Goal: Information Seeking & Learning: Learn about a topic

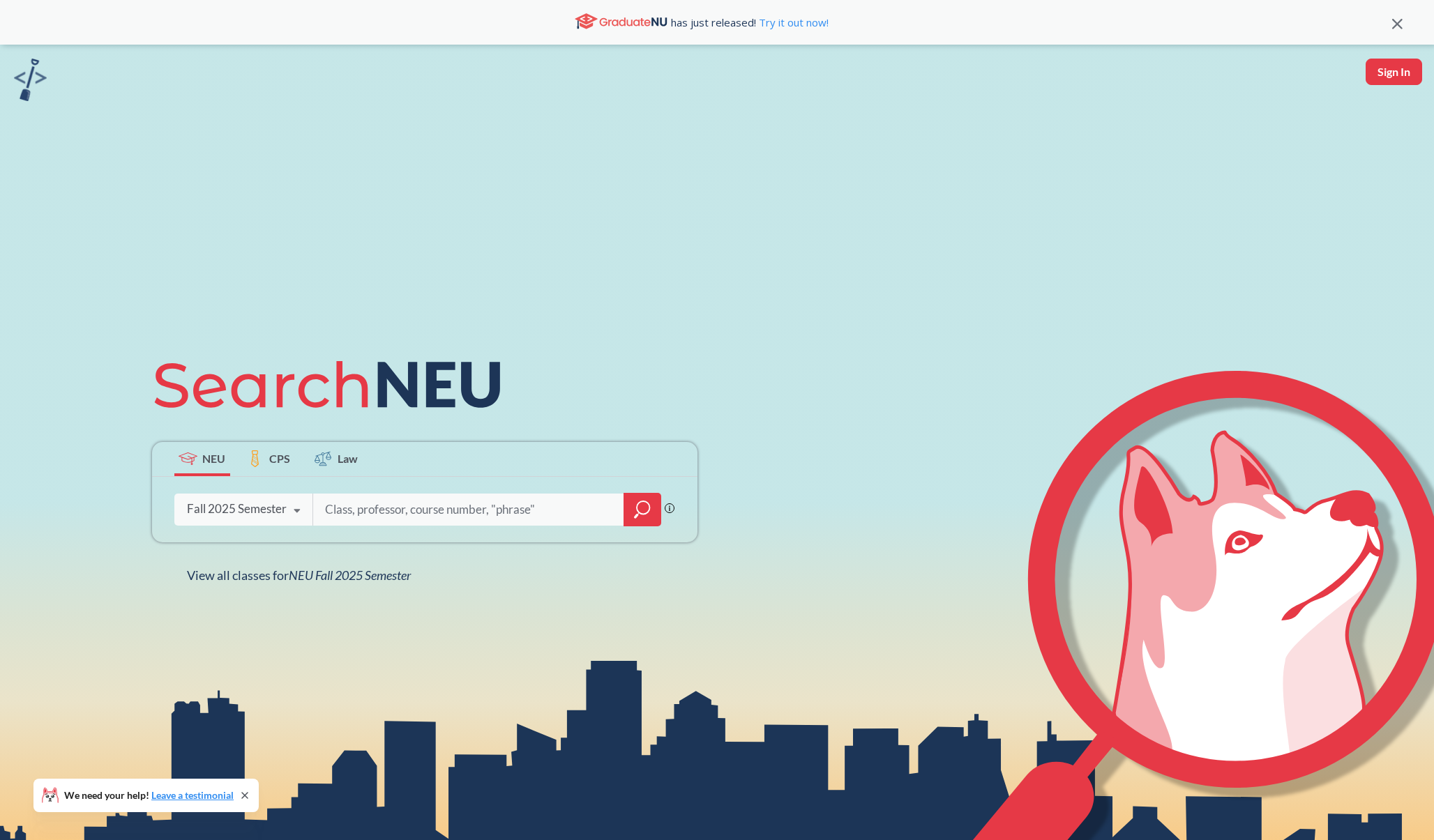
click at [276, 459] on span "CPS" at bounding box center [279, 458] width 21 height 16
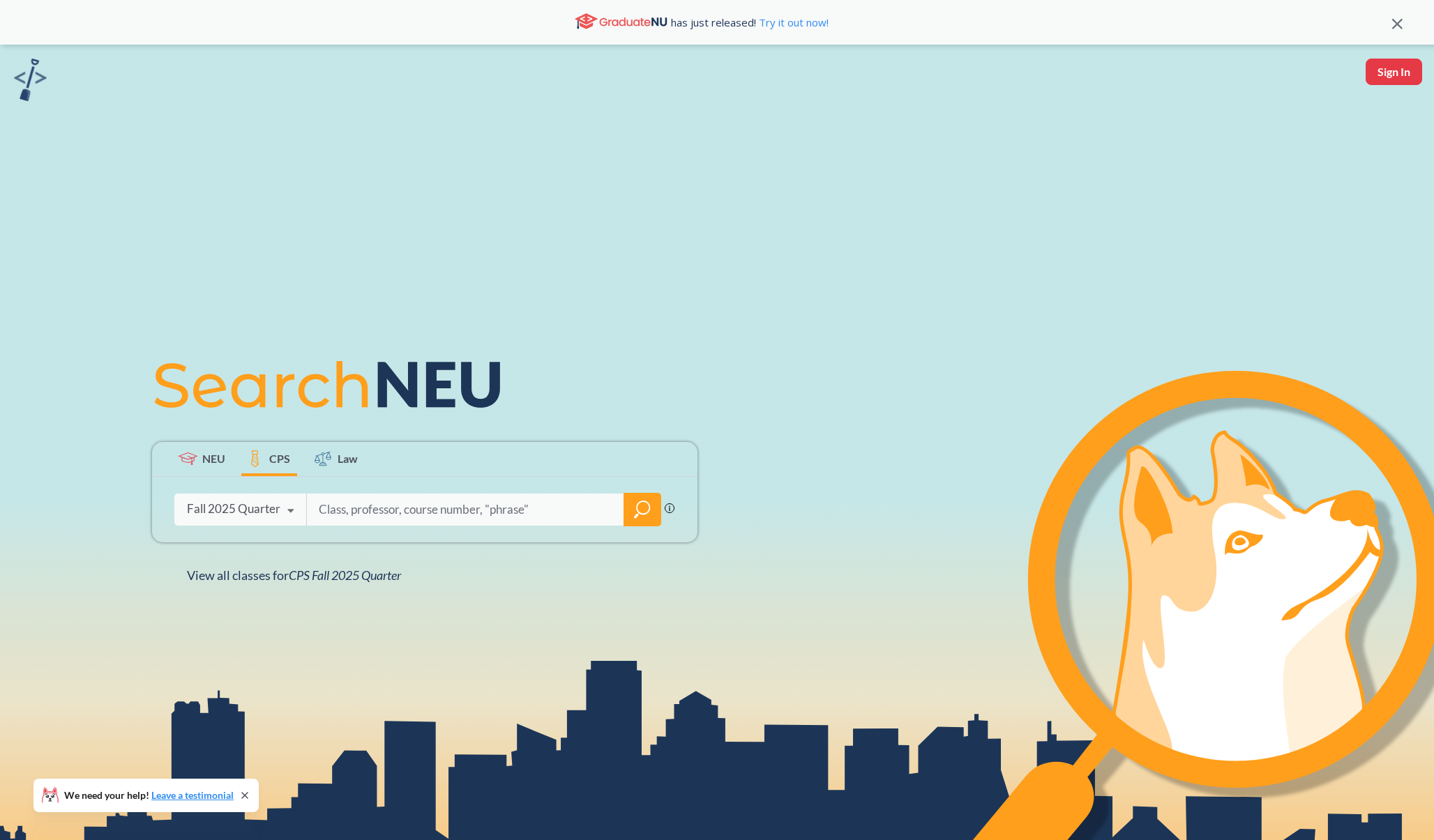
click at [385, 508] on input "search" at bounding box center [466, 510] width 296 height 30
paste input "EAI 6120"
type input "EAI 6120"
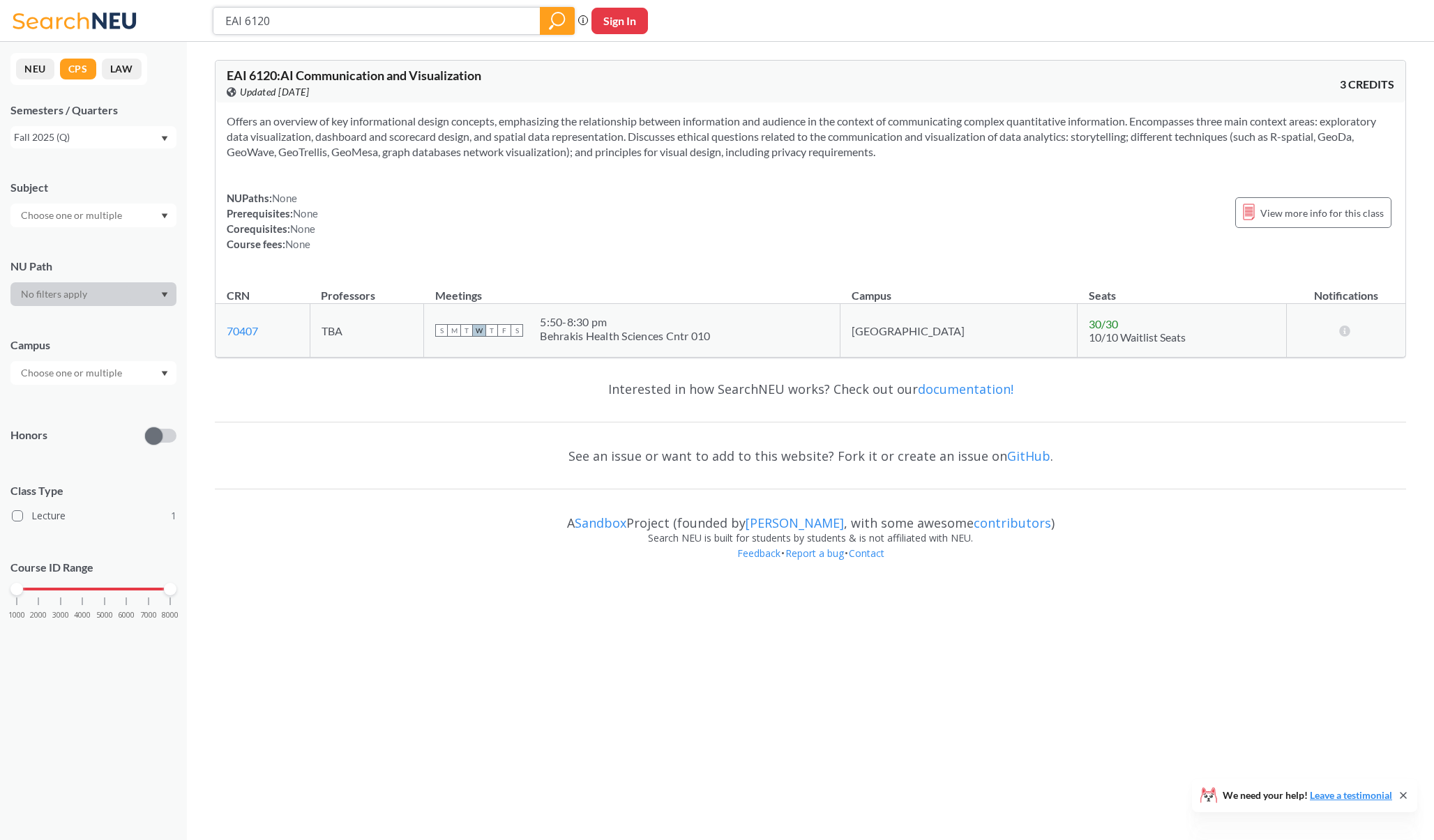
click at [349, 22] on input "EAI 6120" at bounding box center [377, 21] width 306 height 24
paste input "DGM 6550"
type input "DGM 6550"
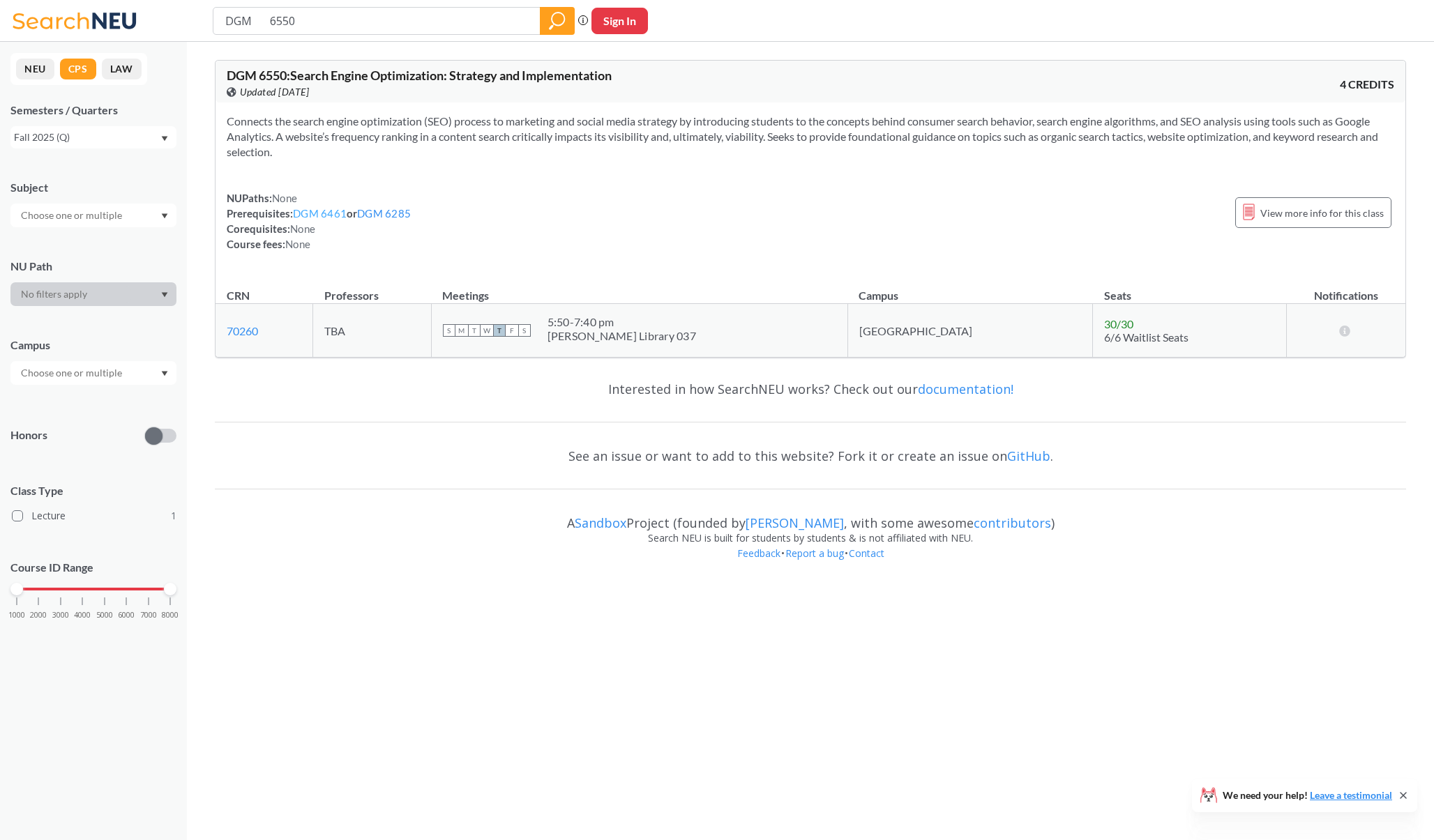
click at [323, 212] on link "DGM 6461" at bounding box center [320, 213] width 54 height 12
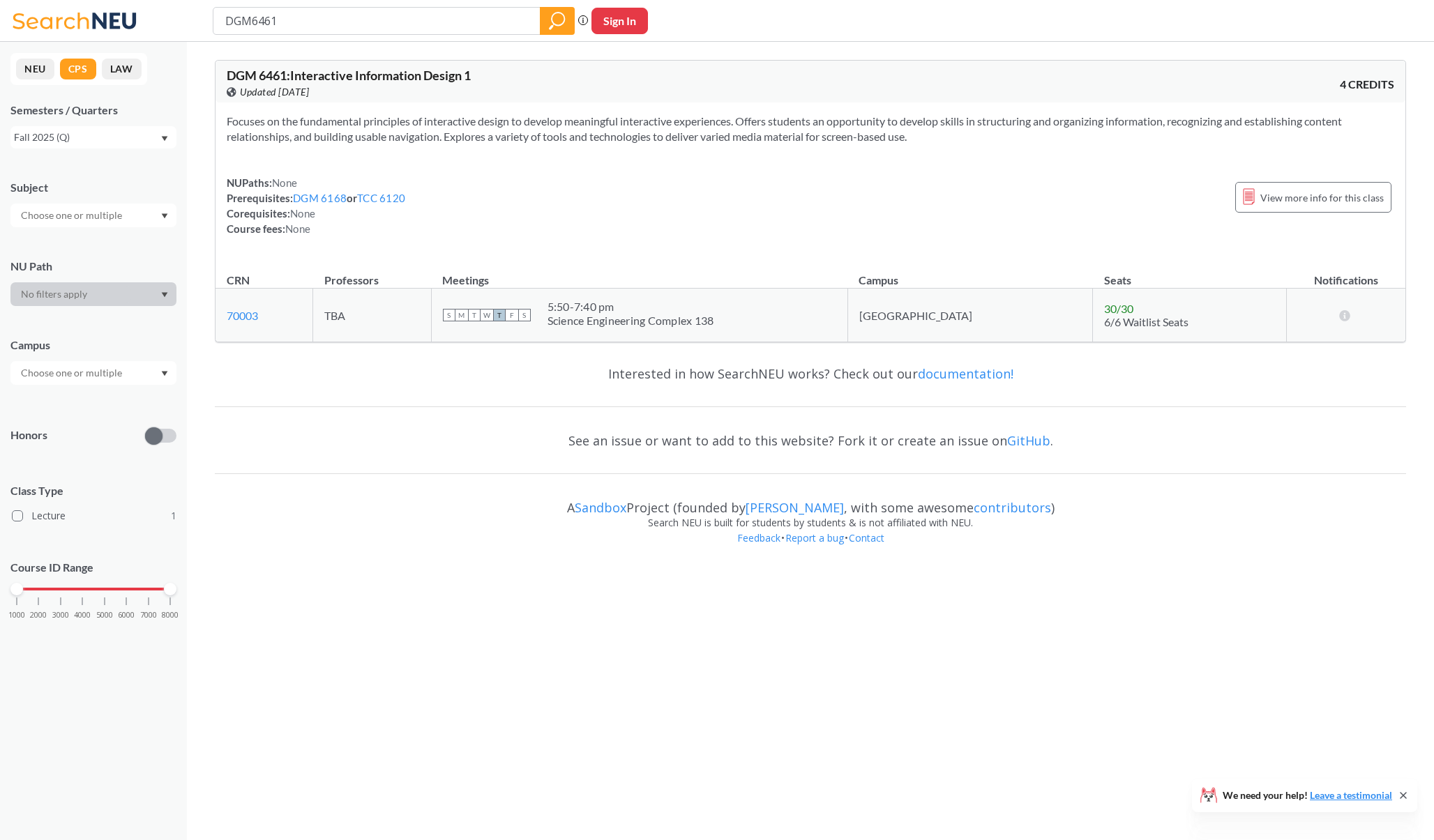
type input "DGM 6550"
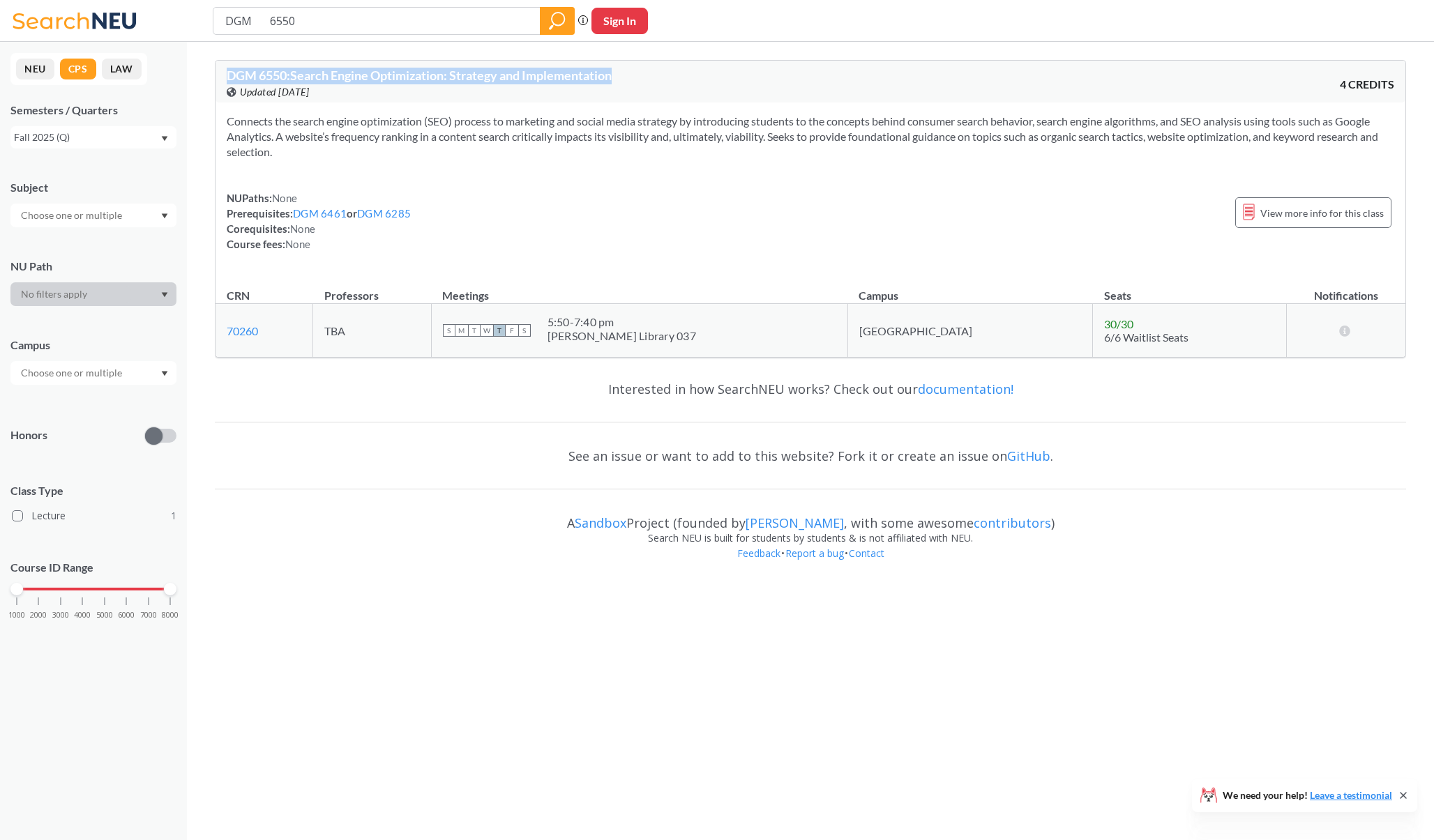
drag, startPoint x: 311, startPoint y: 152, endPoint x: 215, endPoint y: 72, distance: 125.0
click at [215, 72] on div "DGM 6550 : Search Engine Optimization: Strategy and Implementation View this co…" at bounding box center [810, 209] width 1191 height 320
copy span "DGM 6550 : Search Engine Optimization: Strategy and Implementation"
click at [495, 163] on div "Connects the search engine optimization (SEO) process to marketing and social m…" at bounding box center [810, 188] width 1190 height 171
click at [647, 186] on div "Connects the search engine optimization (SEO) process to marketing and social m…" at bounding box center [810, 188] width 1190 height 171
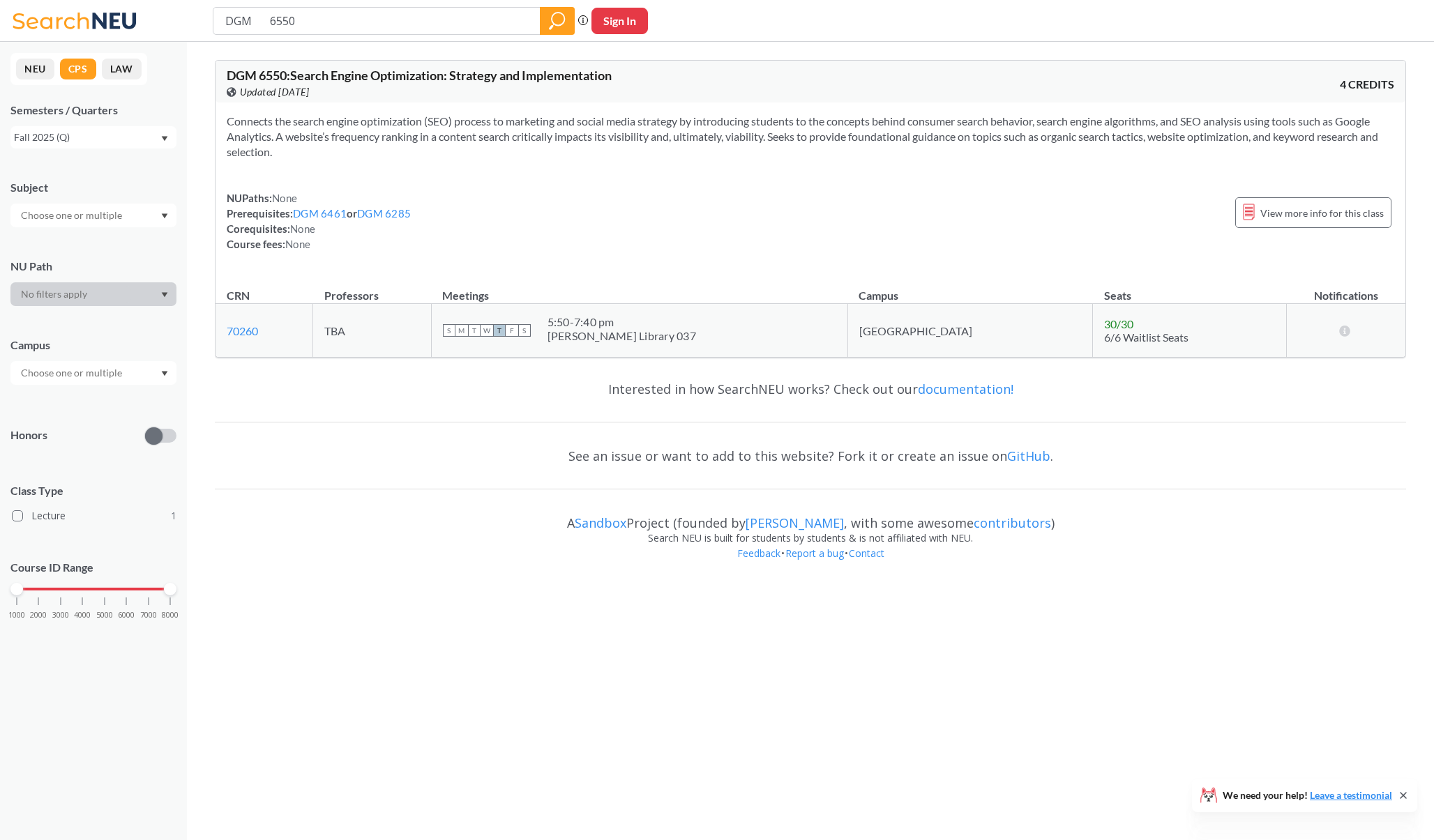
drag, startPoint x: 327, startPoint y: 247, endPoint x: 225, endPoint y: 200, distance: 112.3
click at [225, 200] on div "Connects the search engine optimization (SEO) process to marketing and social m…" at bounding box center [810, 188] width 1190 height 171
click at [354, 244] on div "NUPaths: None Prerequisites: DGM 6461 or DGM 6285 Corequisites: None Course fee…" at bounding box center [318, 220] width 184 height 61
click at [421, 210] on div "NUPaths: None Prerequisites: DGM 6461 or DGM 6285 Corequisites: None Course fee…" at bounding box center [810, 220] width 1167 height 61
click at [399, 212] on link "DGM 6285" at bounding box center [384, 213] width 54 height 12
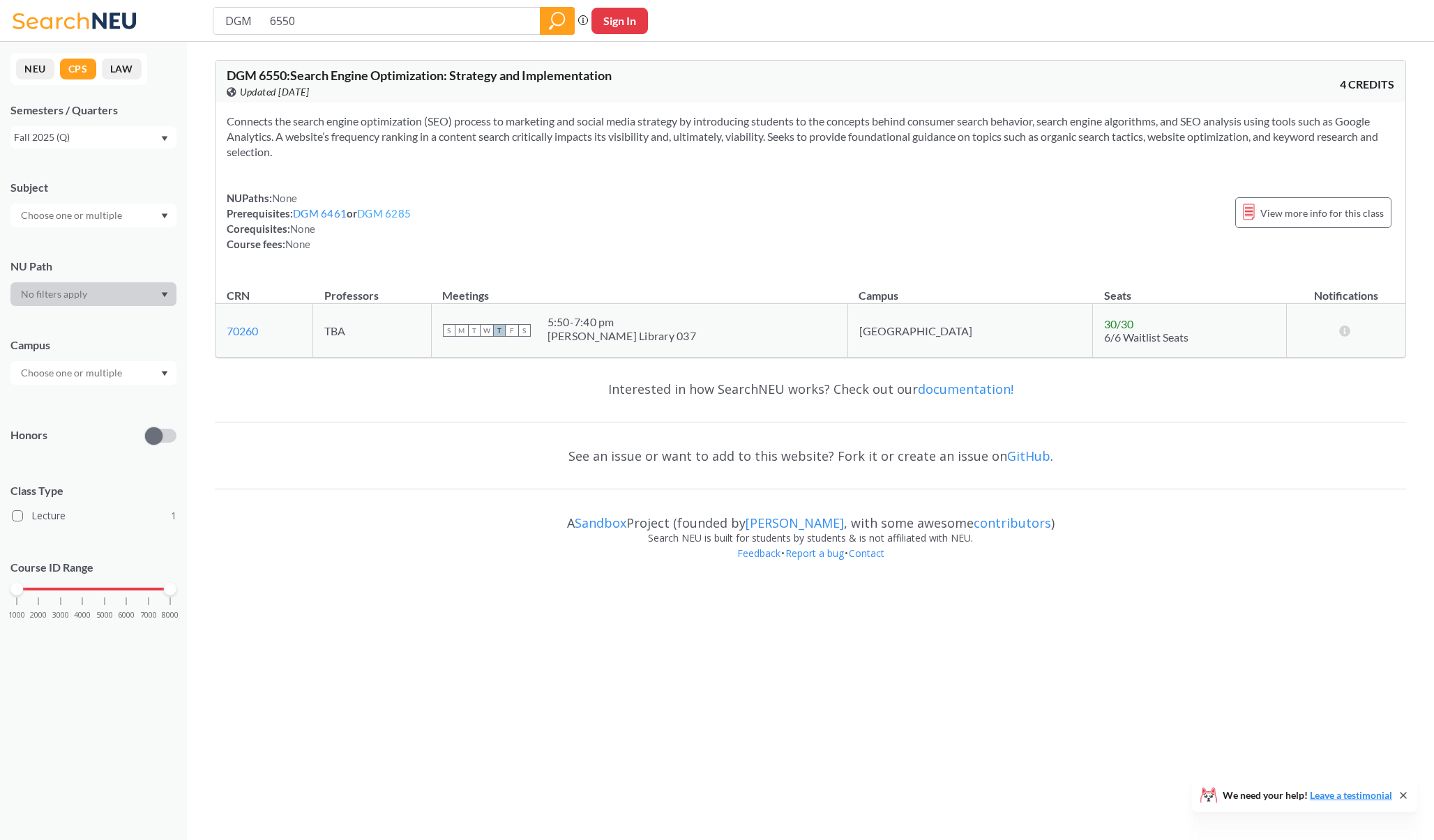
click at [393, 215] on link "DGM 6285" at bounding box center [384, 213] width 54 height 12
click at [317, 27] on input "DGM 6550" at bounding box center [377, 21] width 306 height 24
paste input "268"
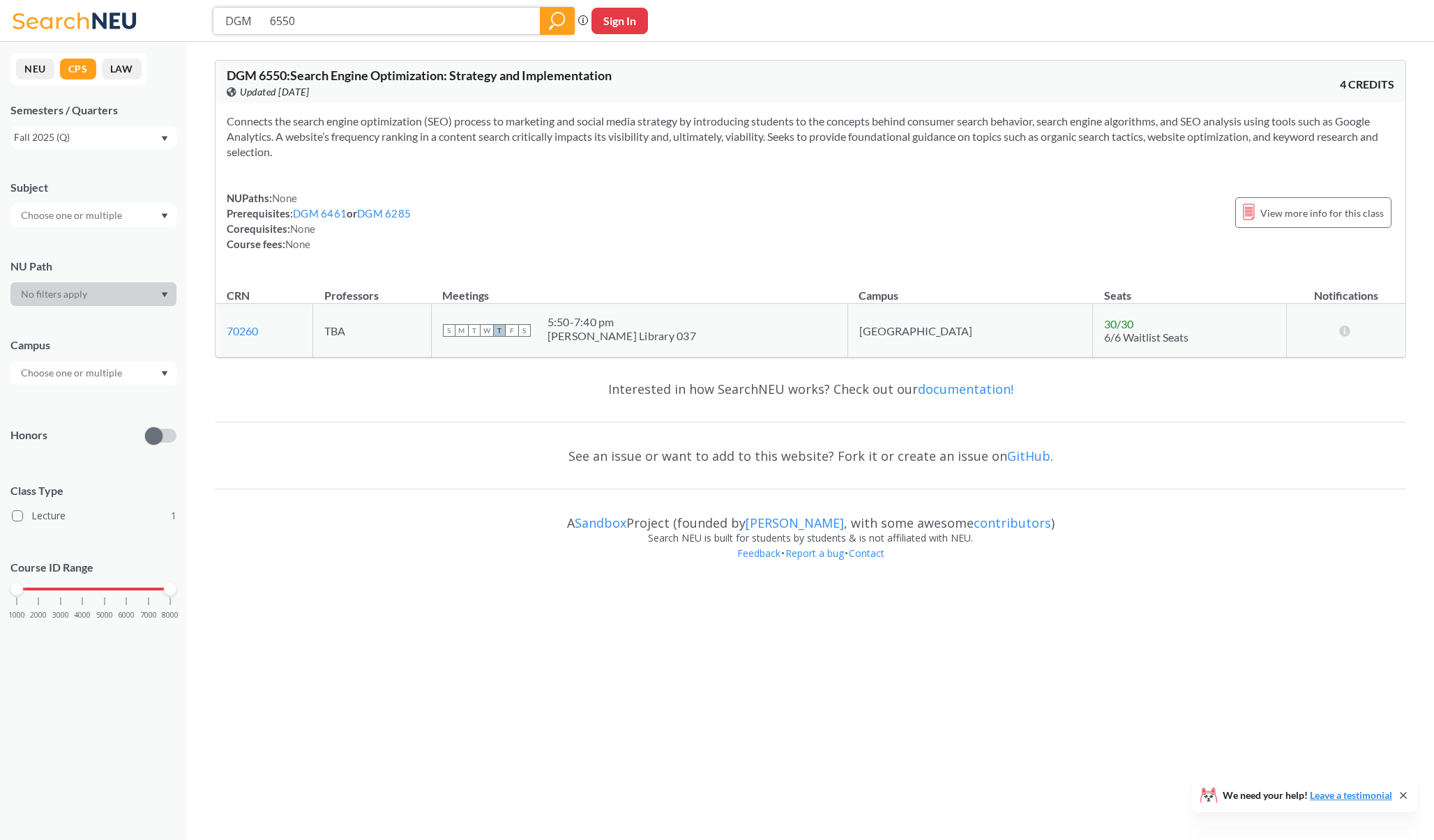
type input "DGM 6268"
click at [325, 215] on link "DGM 6168" at bounding box center [320, 213] width 54 height 12
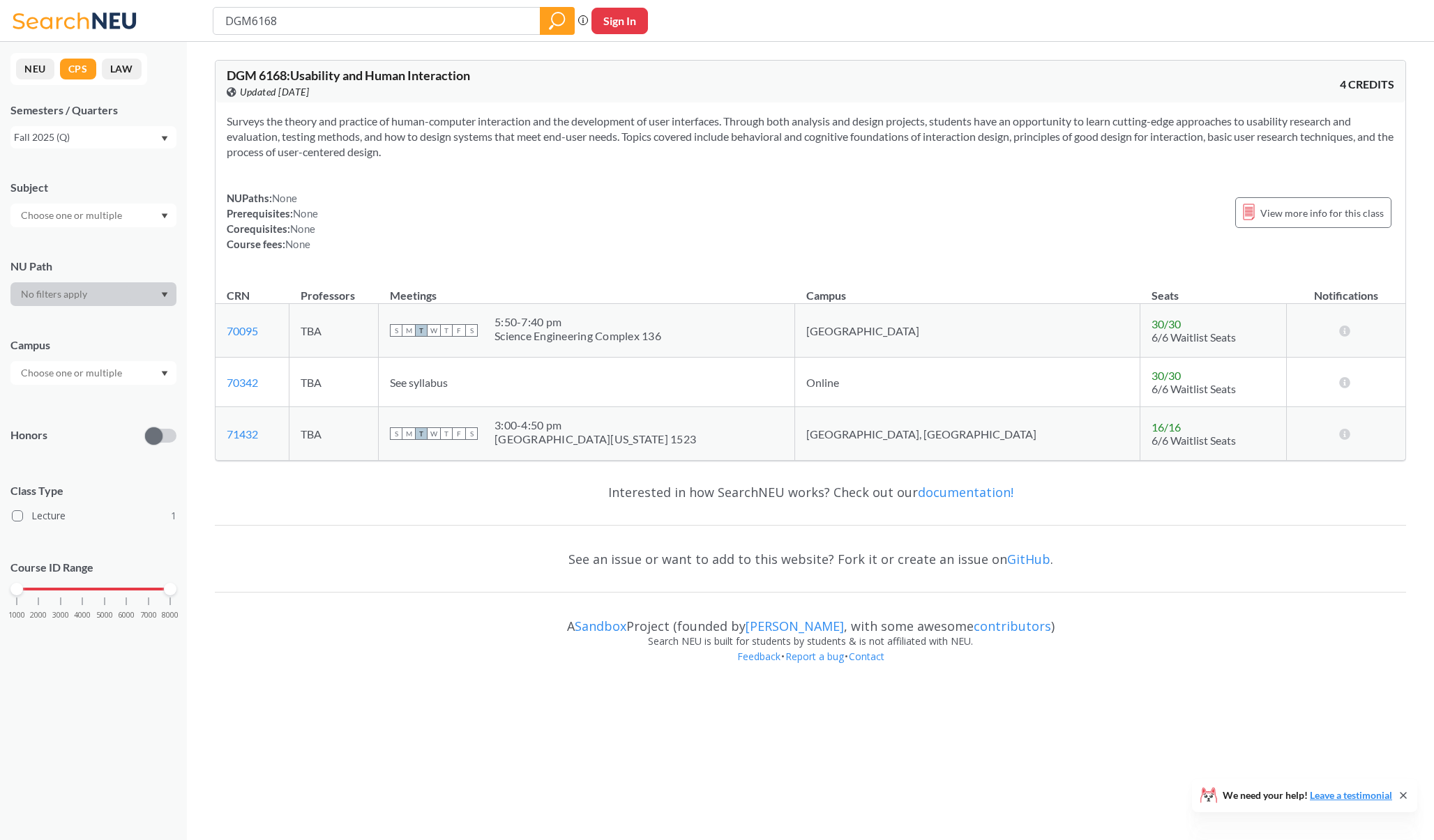
type input "DGM 6268"
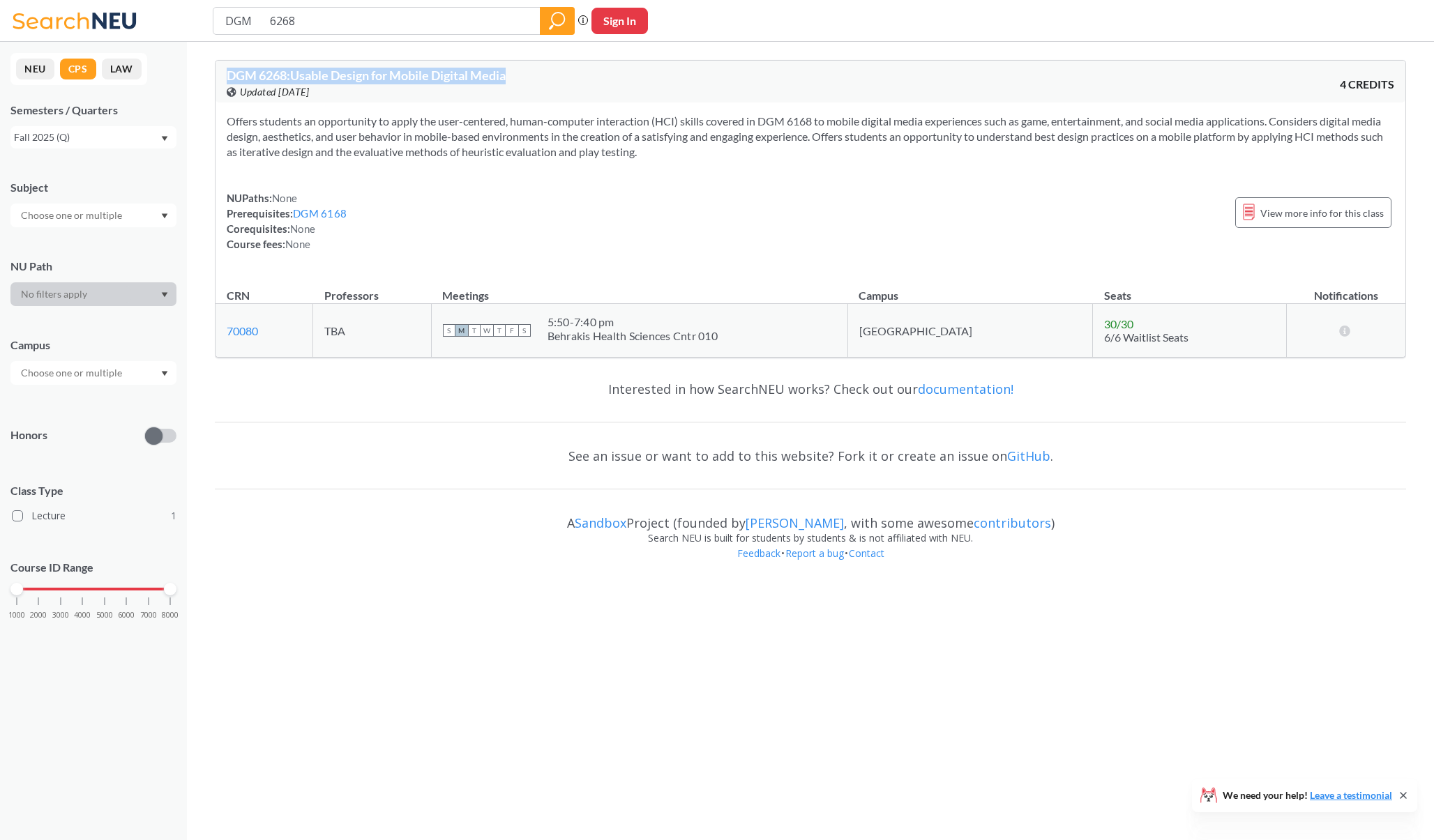
drag, startPoint x: 716, startPoint y: 155, endPoint x: 225, endPoint y: 78, distance: 497.0
click at [225, 78] on div "DGM 6268 : Usable Design for Mobile Digital Media View this course on Banner. U…" at bounding box center [810, 209] width 1191 height 298
copy span "DGM 6268 : Usable Design for Mobile Digital Media"
click at [485, 180] on div "Offers students an opportunity to apply the user-centered, human-computer inter…" at bounding box center [810, 188] width 1190 height 171
